Goal: Entertainment & Leisure: Consume media (video, audio)

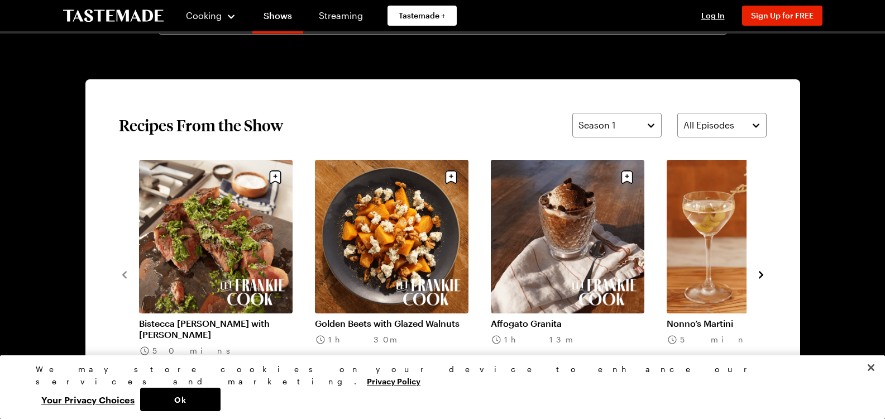
scroll to position [819, 0]
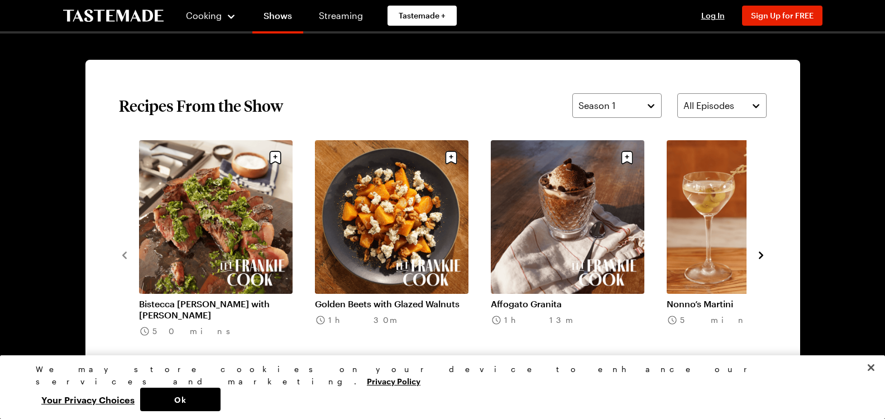
click at [762, 252] on icon "navigate to next item" at bounding box center [760, 255] width 11 height 11
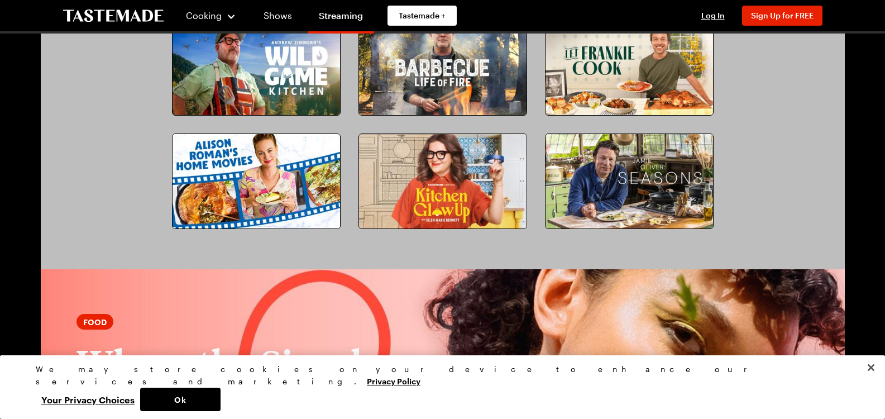
scroll to position [1081, 0]
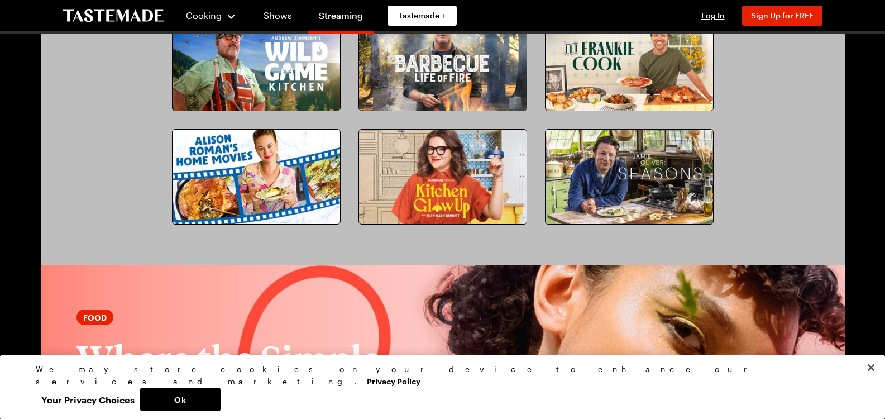
click at [661, 79] on img at bounding box center [628, 63] width 167 height 94
